Goal: Task Accomplishment & Management: Use online tool/utility

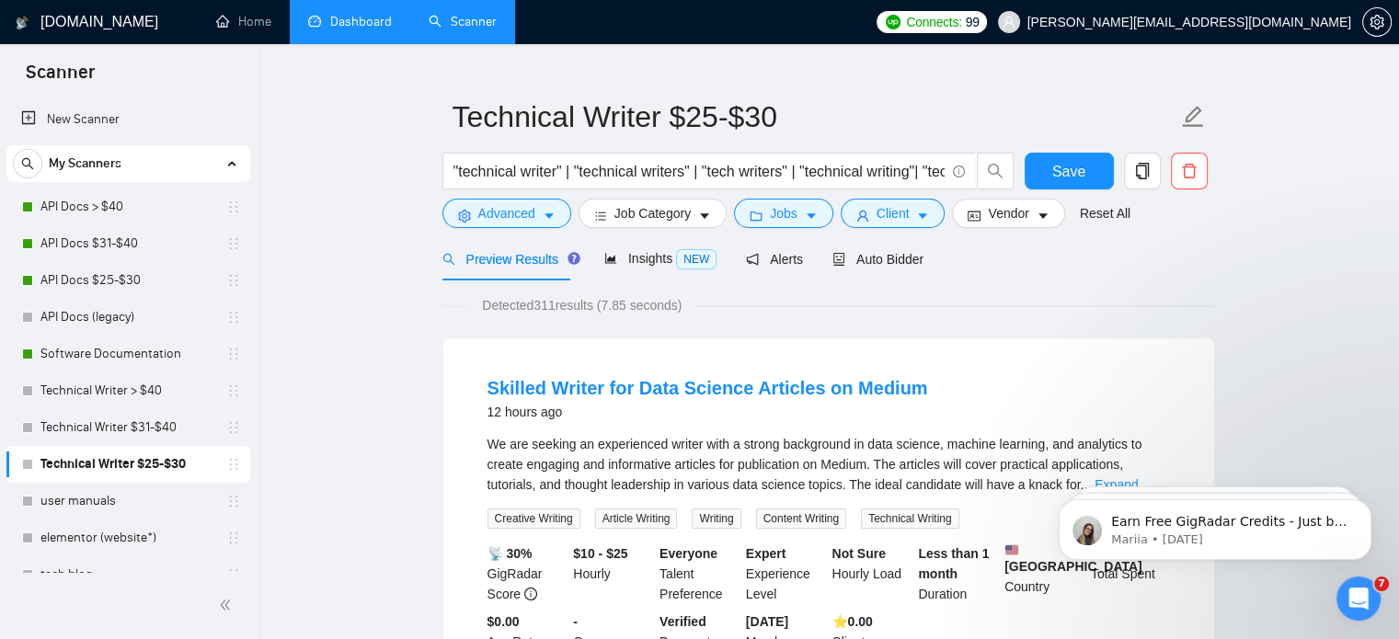
click at [392, 18] on link "Dashboard" at bounding box center [350, 22] width 84 height 16
